Goal: Task Accomplishment & Management: Use online tool/utility

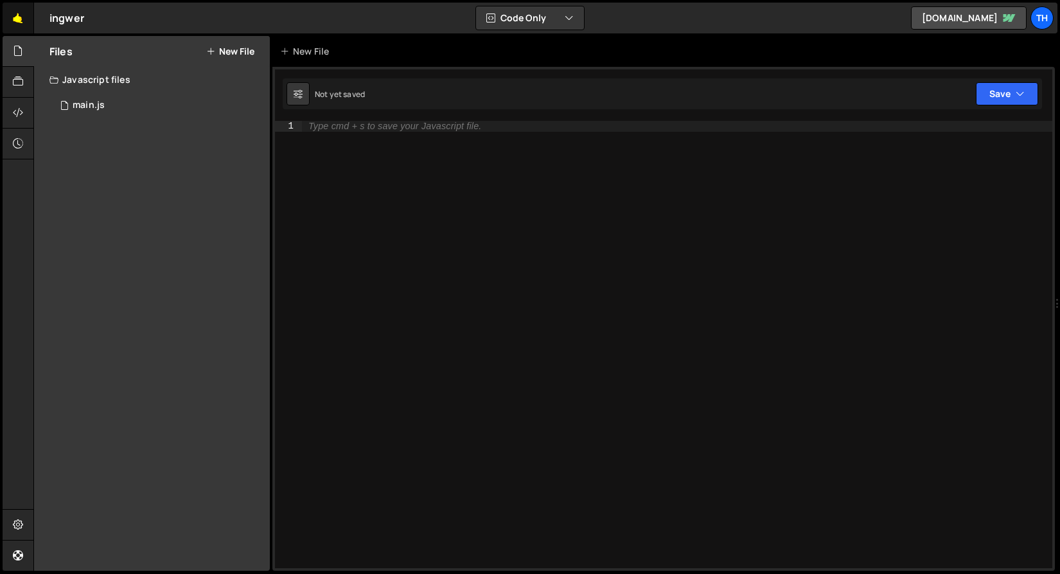
click at [18, 22] on link "🤙" at bounding box center [18, 18] width 31 height 31
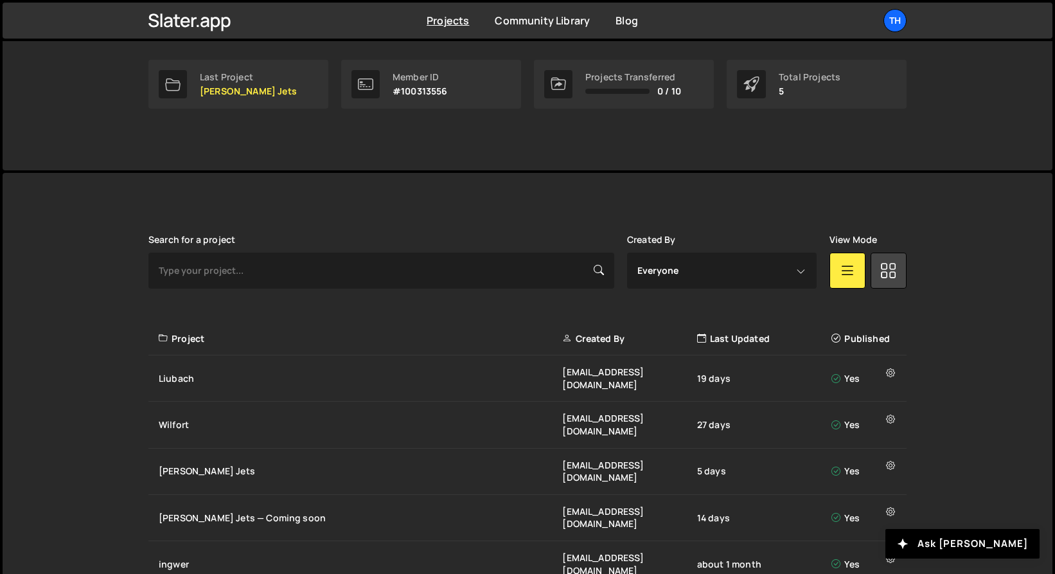
scroll to position [212, 0]
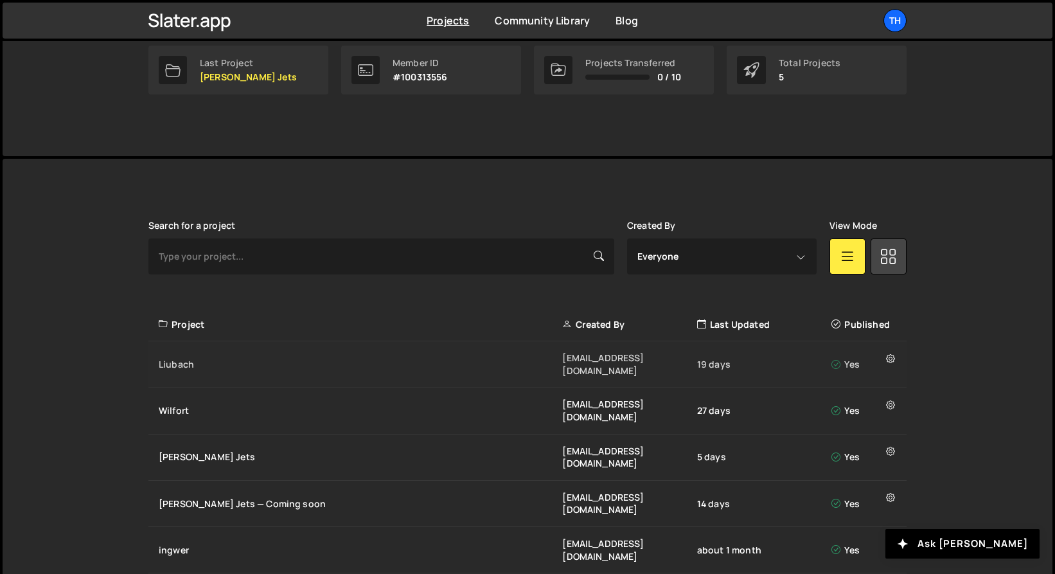
click at [213, 358] on div "Liubach" at bounding box center [360, 364] width 403 height 13
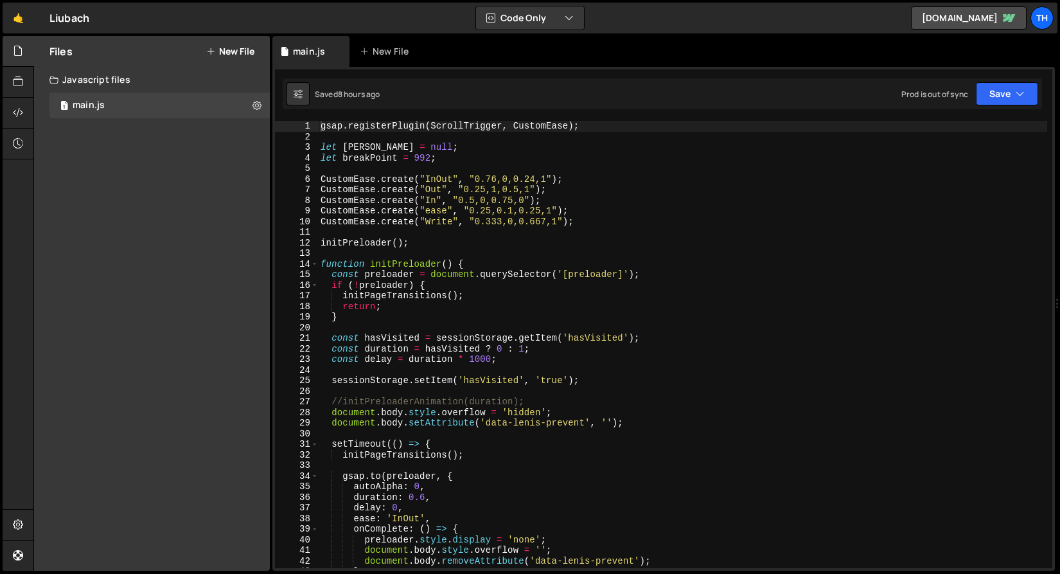
scroll to position [3396, 0]
click at [312, 263] on span at bounding box center [314, 264] width 7 height 11
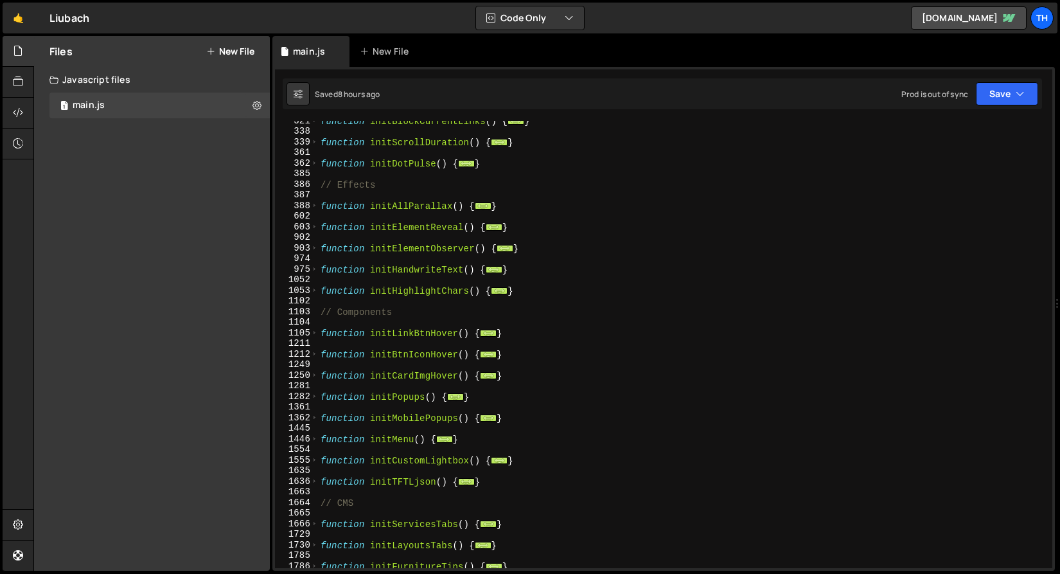
scroll to position [339, 0]
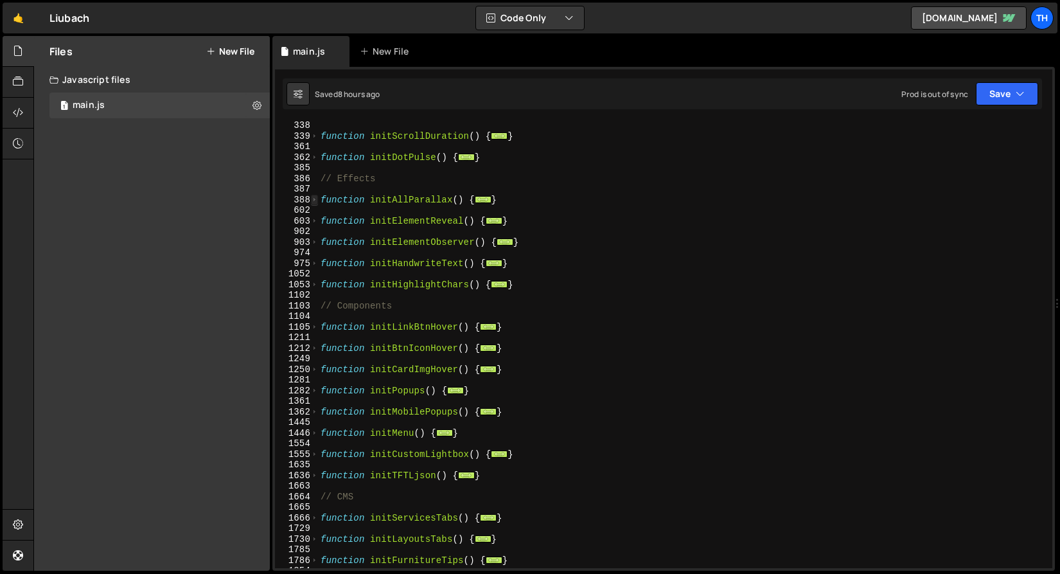
click at [314, 196] on span at bounding box center [314, 200] width 7 height 11
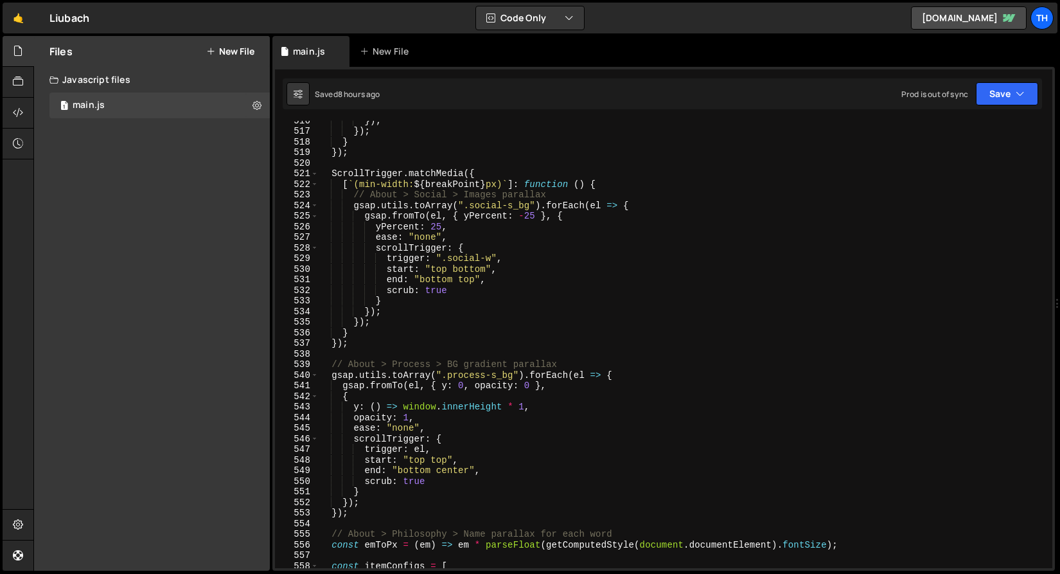
scroll to position [1773, 0]
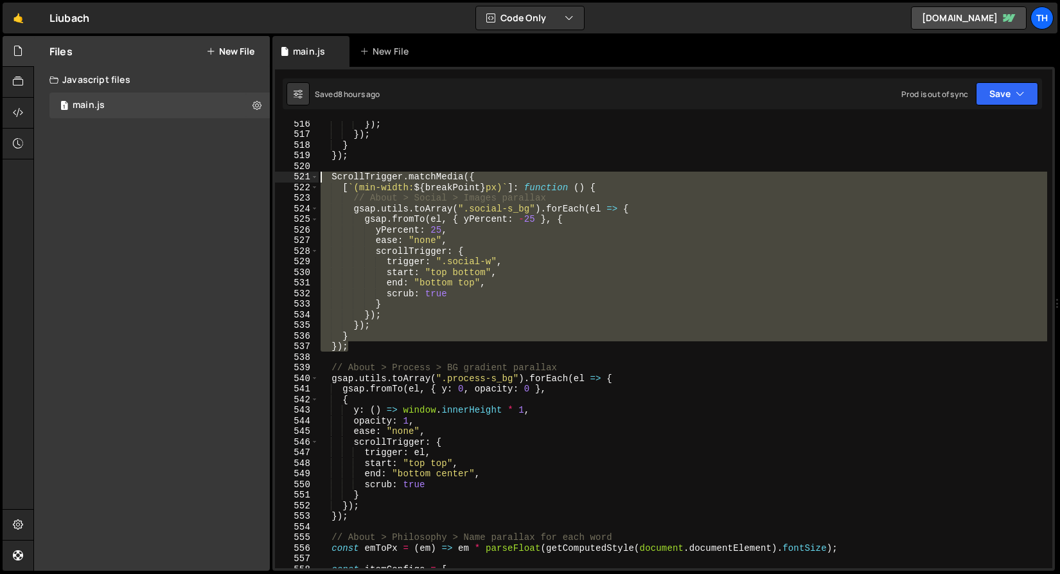
drag, startPoint x: 357, startPoint y: 345, endPoint x: 267, endPoint y: 178, distance: 190.0
click at [267, 178] on div "Files New File Javascript files 1 main.js 0 CSS files Copy share link Edit File…" at bounding box center [546, 303] width 1027 height 535
type textarea "ScrollTrigger.matchMedia({ [`(min-width: ${breakPoint}px)`]: function () {"
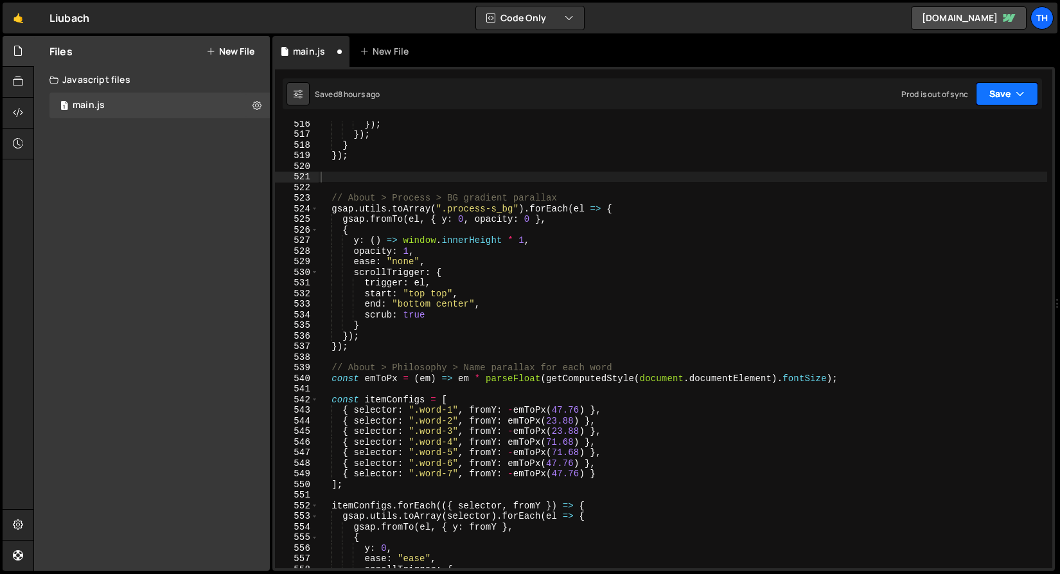
click at [995, 101] on button "Save" at bounding box center [1007, 93] width 62 height 23
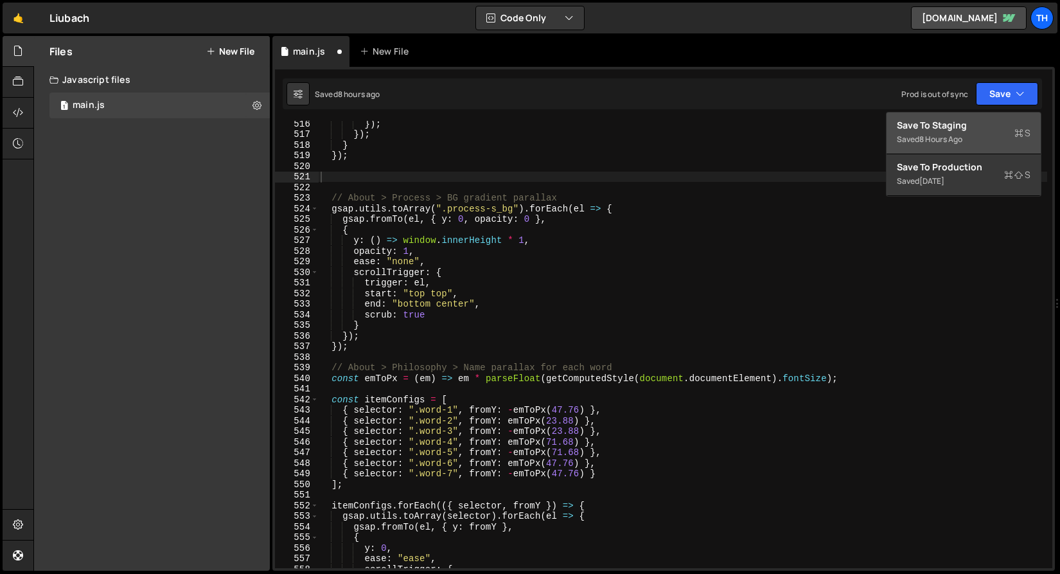
click at [984, 121] on div "Save to Staging S" at bounding box center [964, 125] width 134 height 13
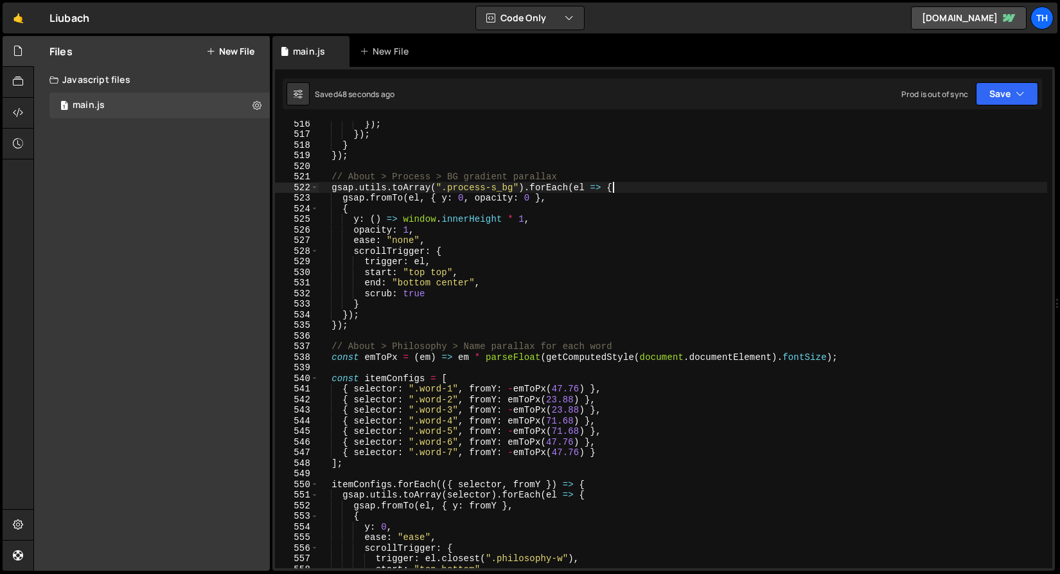
click at [813, 188] on div "}) ; }) ; } }) ; // About > Process > BG gradient parallax gsap . utils . toArr…" at bounding box center [682, 352] width 729 height 468
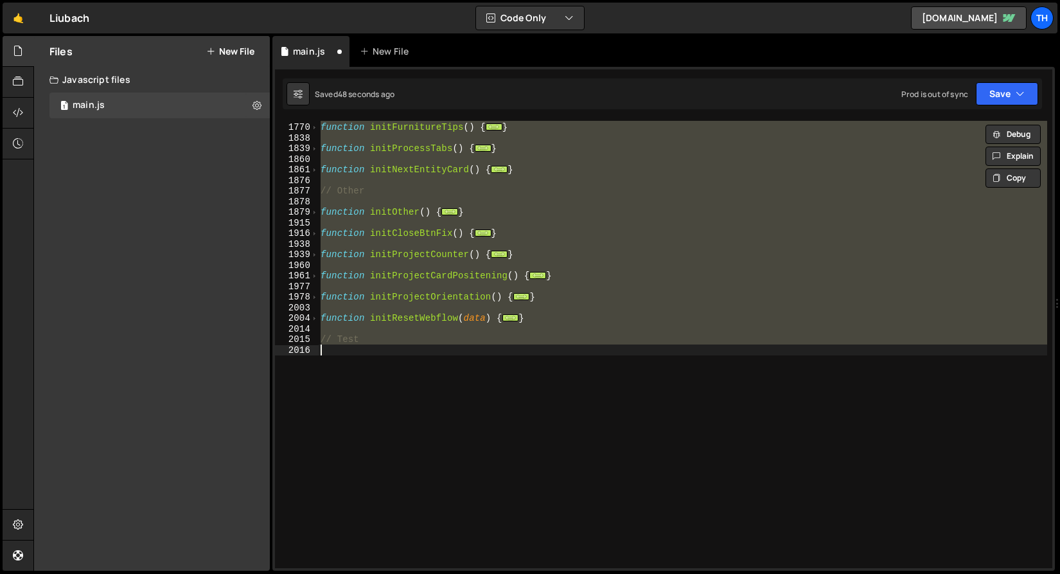
type textarea "} });"
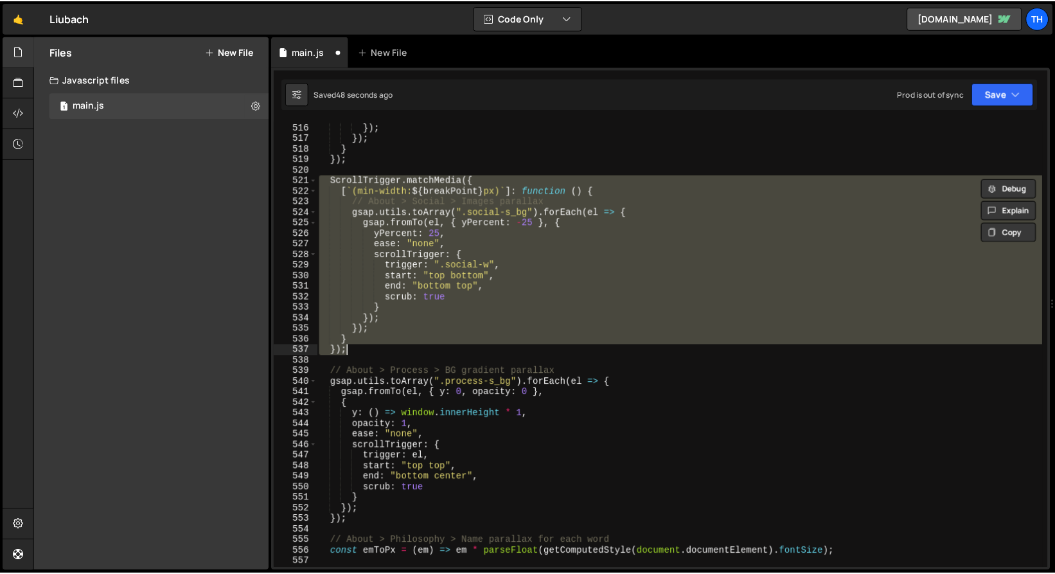
scroll to position [1769, 0]
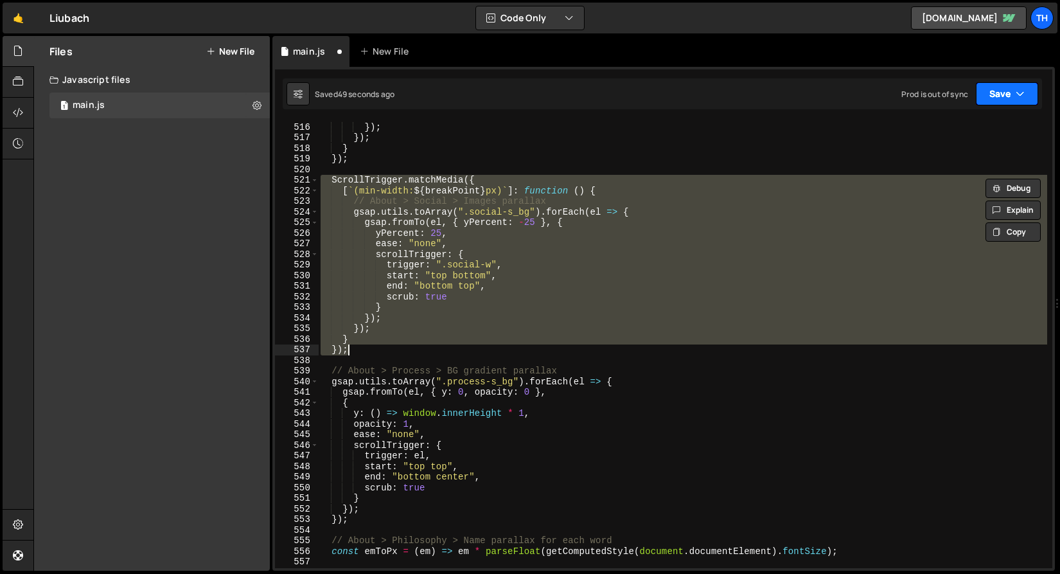
click at [989, 89] on button "Save" at bounding box center [1007, 93] width 62 height 23
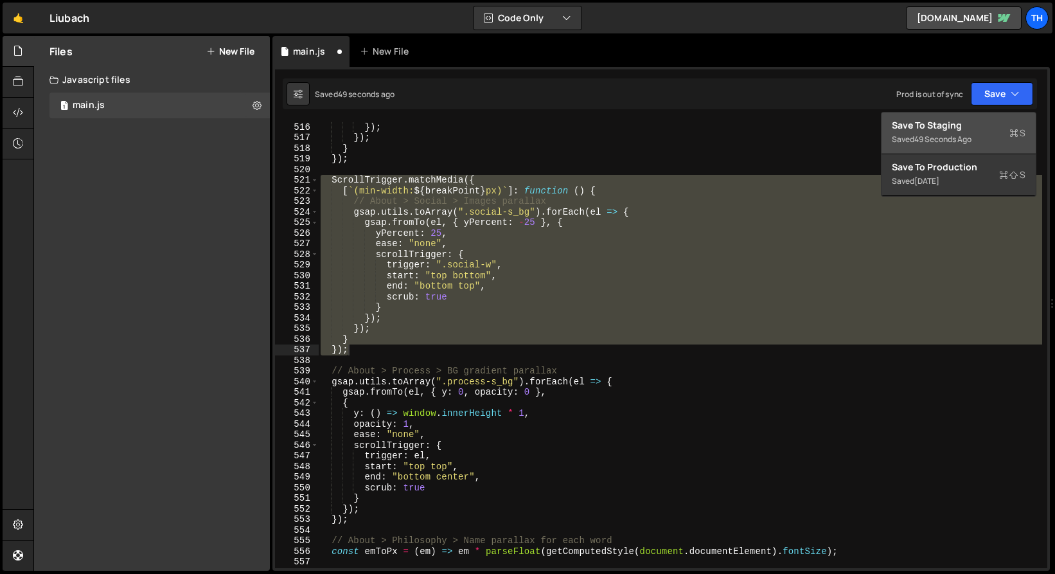
click at [988, 125] on div "Save to Staging S" at bounding box center [959, 125] width 134 height 13
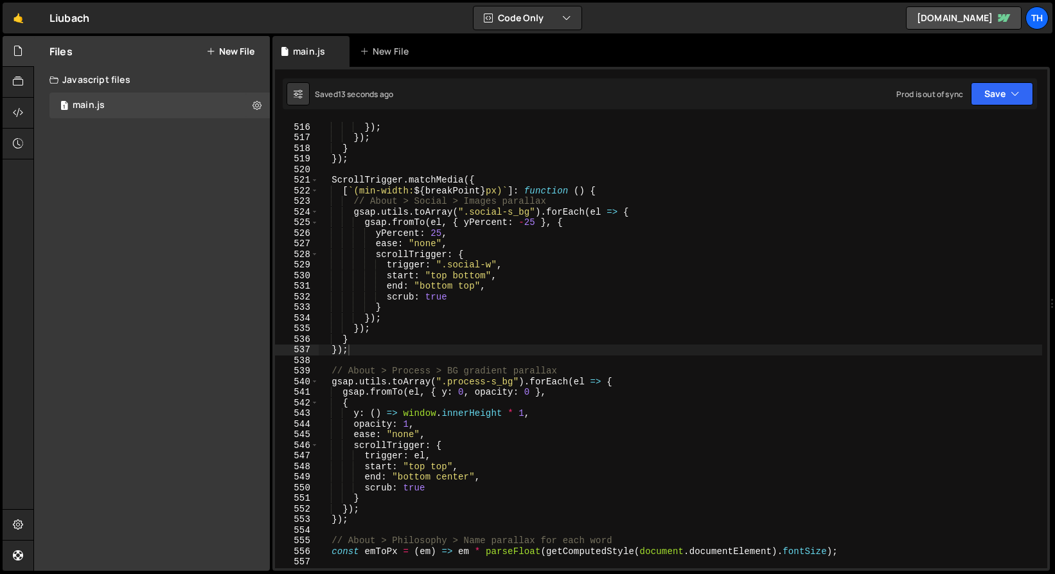
scroll to position [3371, 0]
